Goal: Task Accomplishment & Management: Use online tool/utility

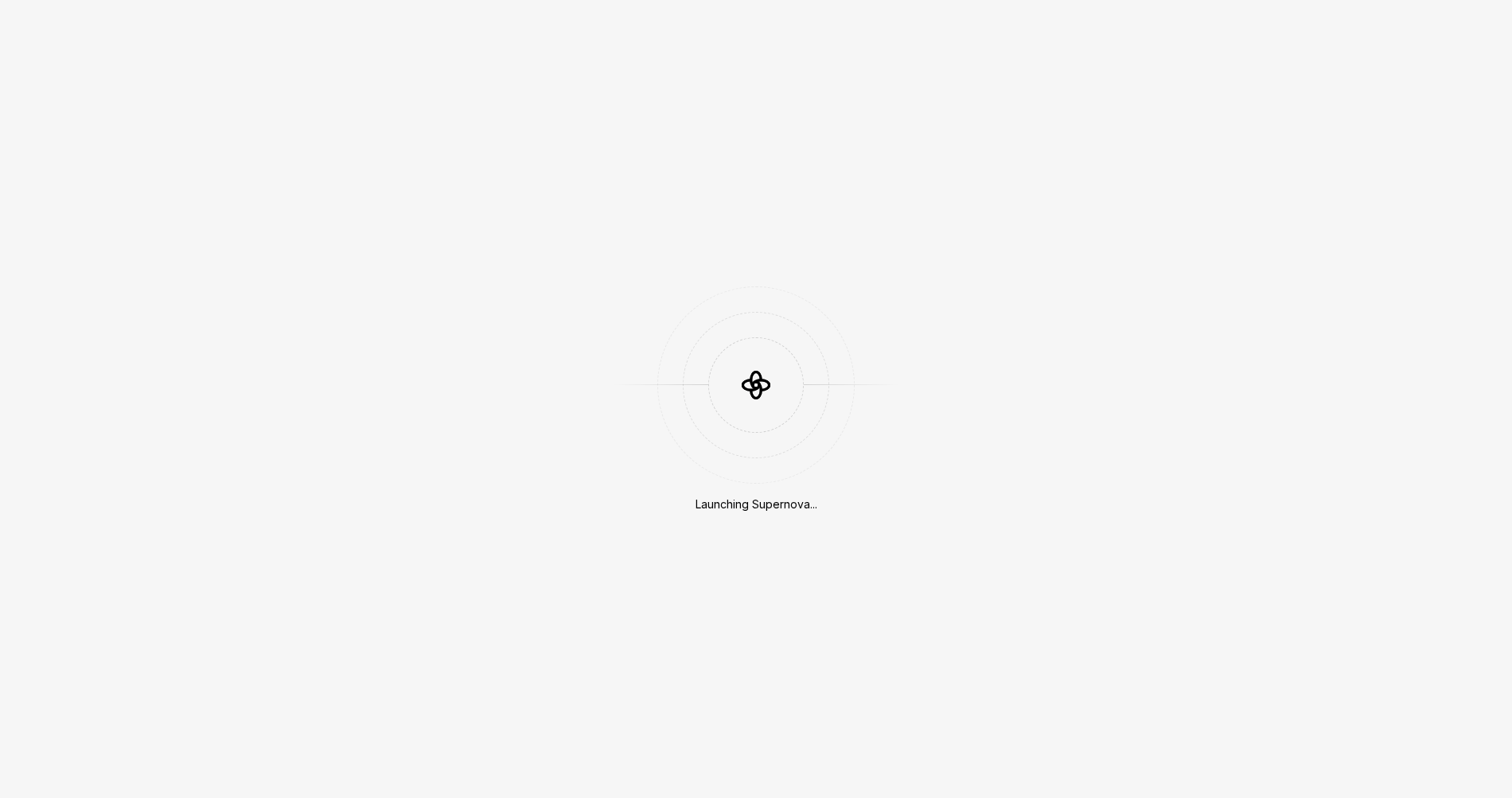
click at [623, 385] on div at bounding box center [660, 385] width 95 height 1
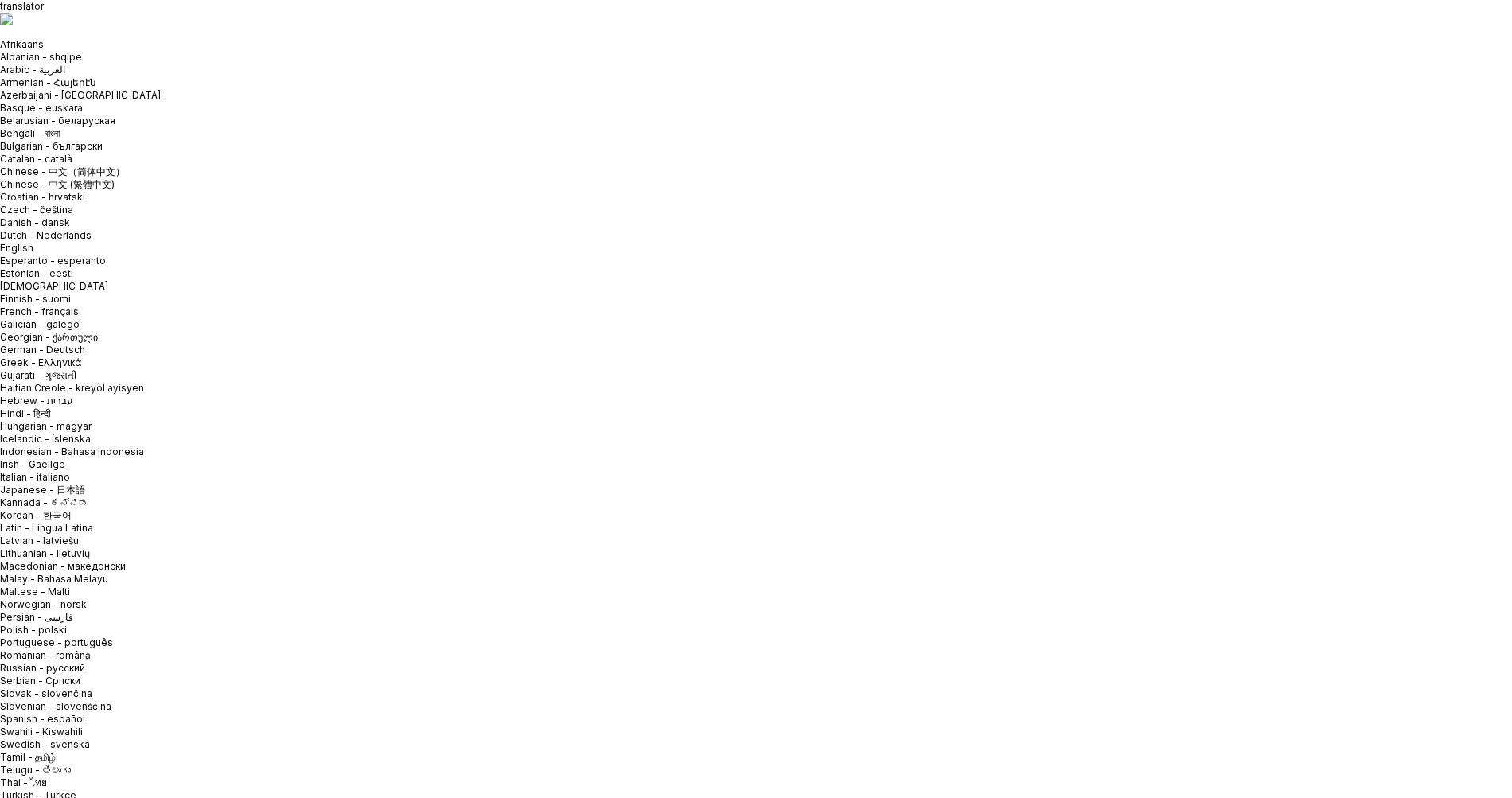
drag, startPoint x: 834, startPoint y: 495, endPoint x: 769, endPoint y: 563, distance: 94.1
click at [135, 35] on html "translator Afrikaans Albanian - shqipe Arabic - ‎‫العربية‬‎ Armenian - Հայերէն …" at bounding box center [756, 399] width 1512 height 798
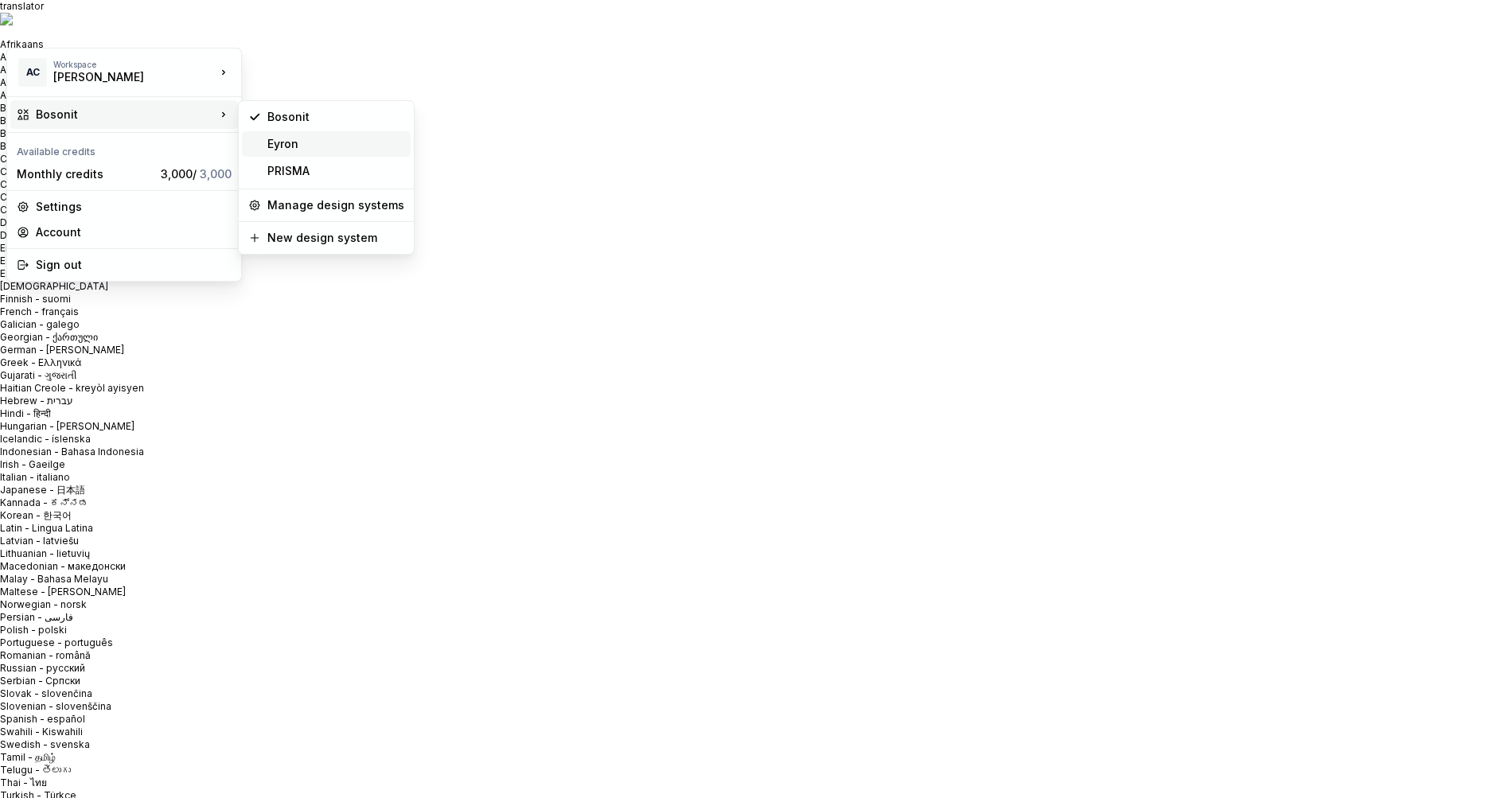
click at [341, 154] on div "Eyron" at bounding box center [327, 144] width 169 height 25
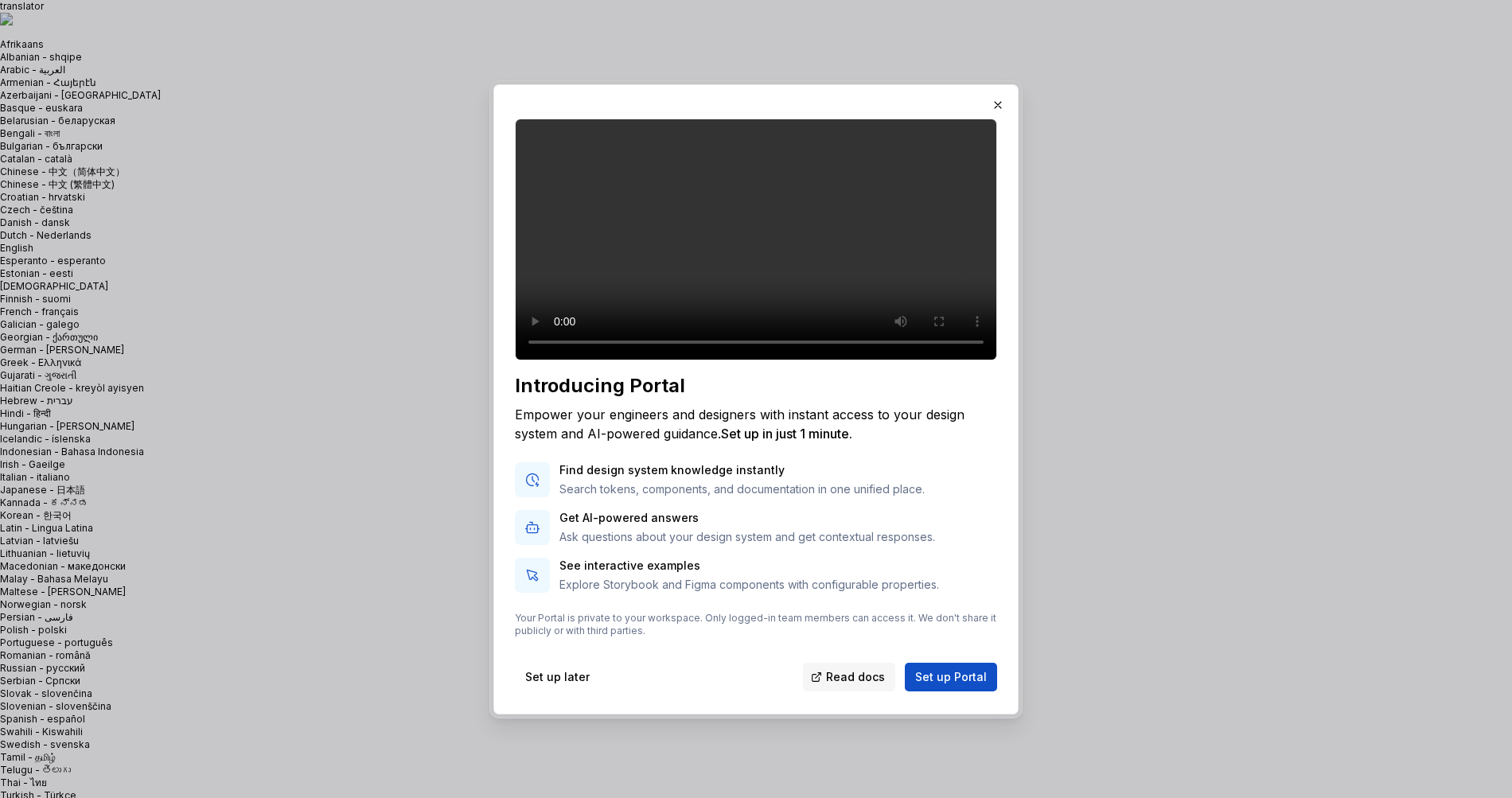
click at [794, 220] on video at bounding box center [756, 240] width 483 height 242
click at [864, 208] on video at bounding box center [756, 240] width 483 height 242
click at [764, 267] on video at bounding box center [756, 240] width 483 height 242
click at [964, 294] on video at bounding box center [756, 240] width 483 height 242
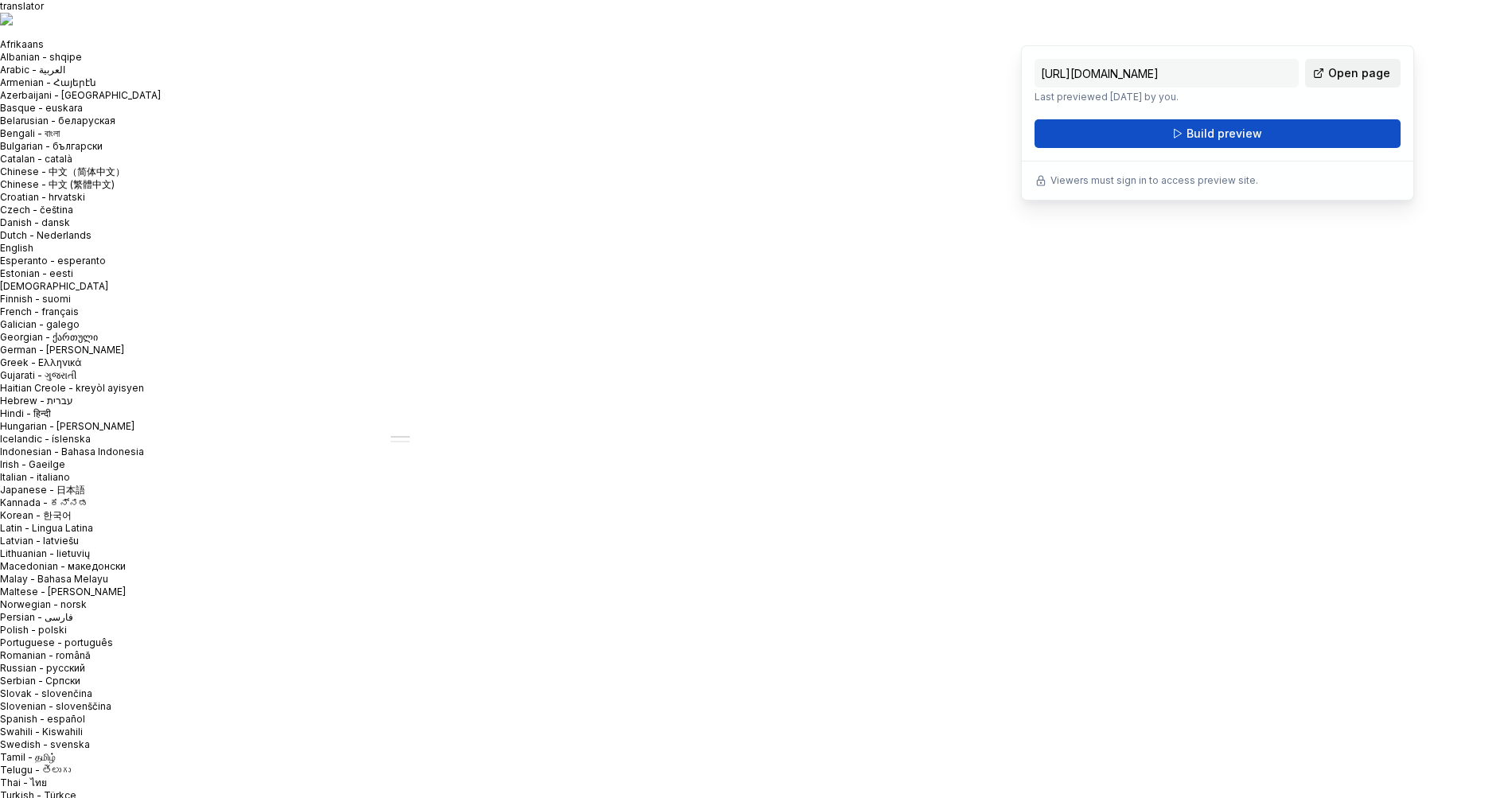
click at [1355, 65] on span "Open page" at bounding box center [1359, 73] width 62 height 16
type textarea "*"
